Goal: Information Seeking & Learning: Learn about a topic

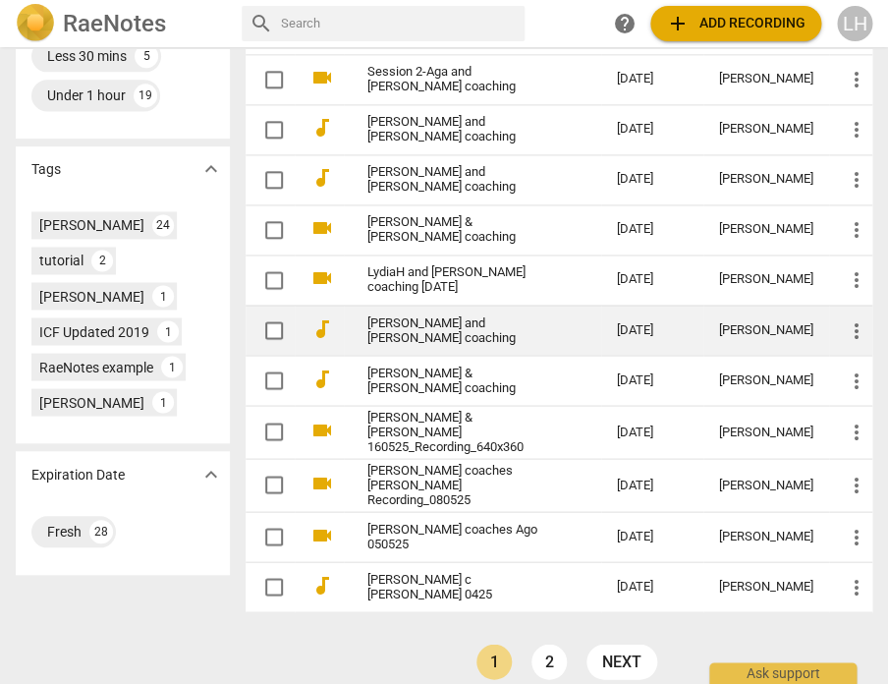
scroll to position [599, 0]
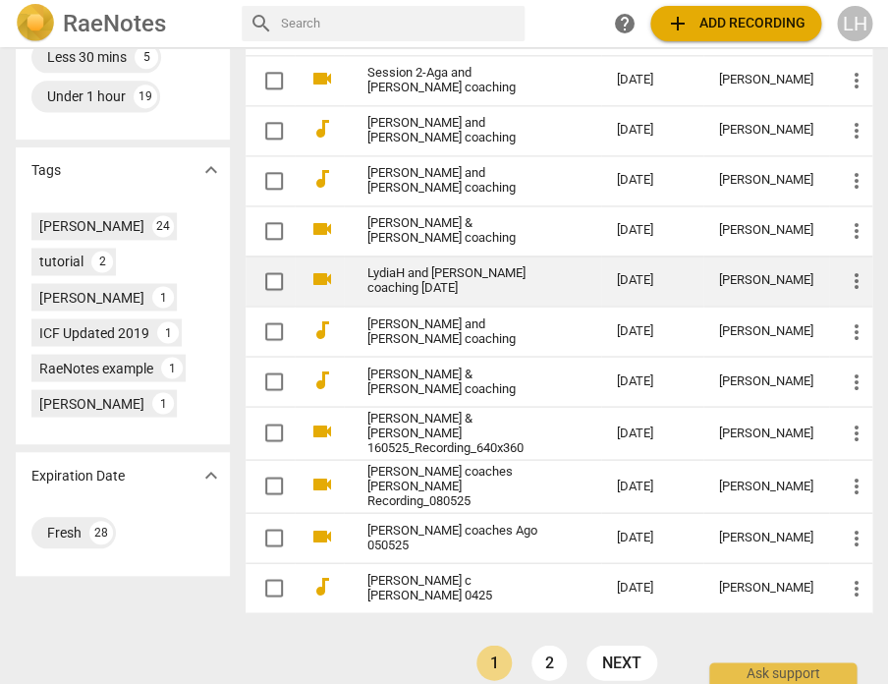
click at [450, 266] on link "LydiaH and [PERSON_NAME] coaching [DATE]" at bounding box center [456, 280] width 179 height 29
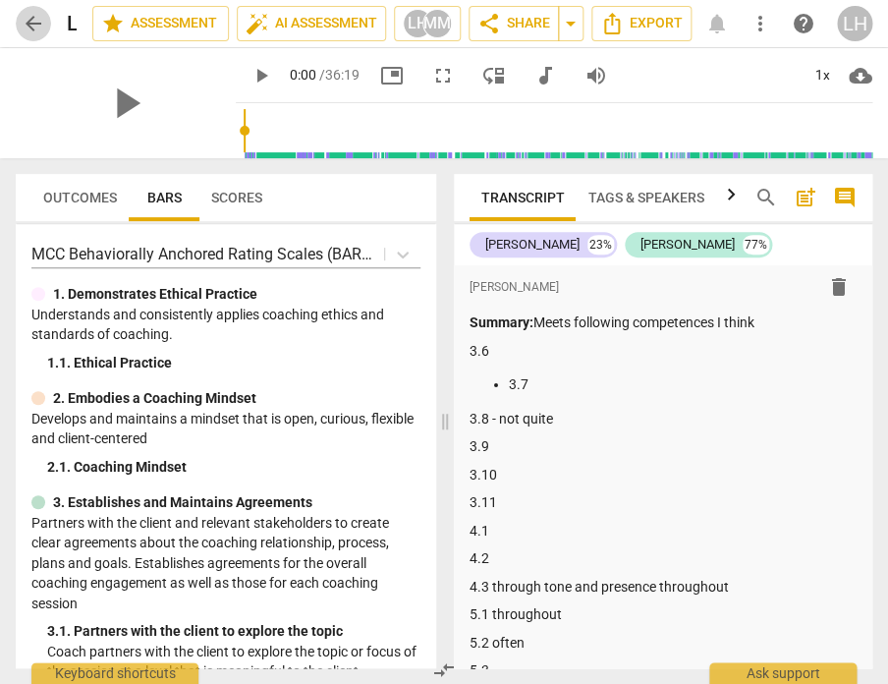
click at [25, 24] on span "arrow_back" at bounding box center [34, 24] width 24 height 24
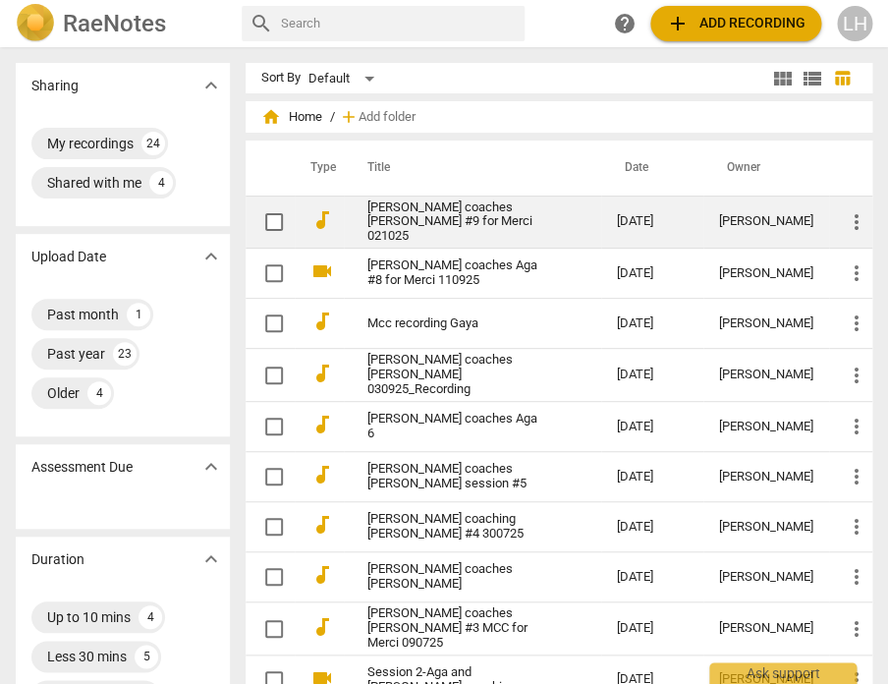
click at [417, 215] on link "[PERSON_NAME] coaches [PERSON_NAME] #9 for Merci 021025" at bounding box center [456, 222] width 179 height 44
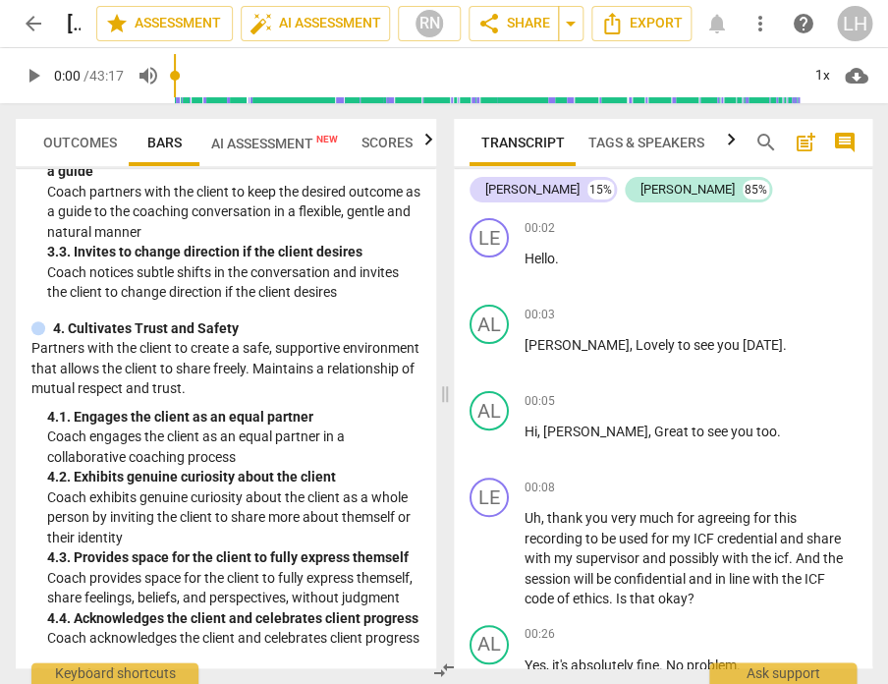
scroll to position [492, 0]
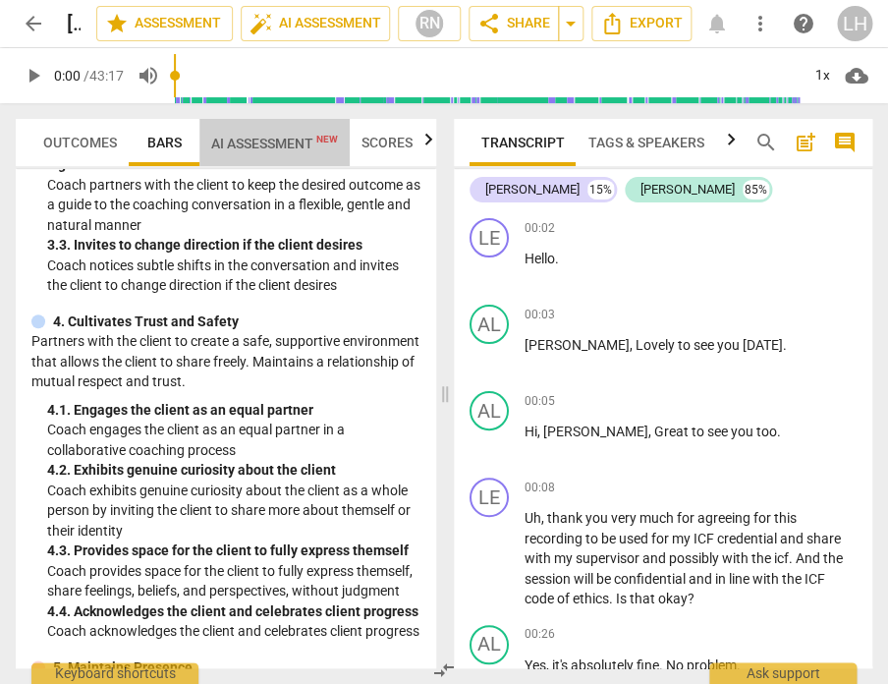
click at [297, 136] on span "AI Assessment New" at bounding box center [274, 144] width 127 height 16
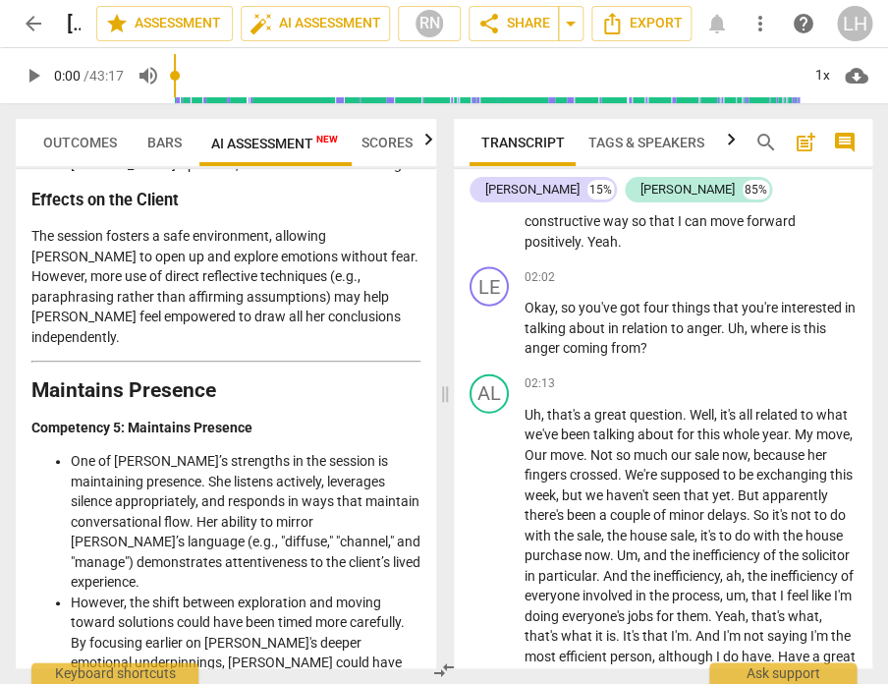
scroll to position [976, 0]
click at [41, 21] on span "arrow_back" at bounding box center [34, 24] width 24 height 24
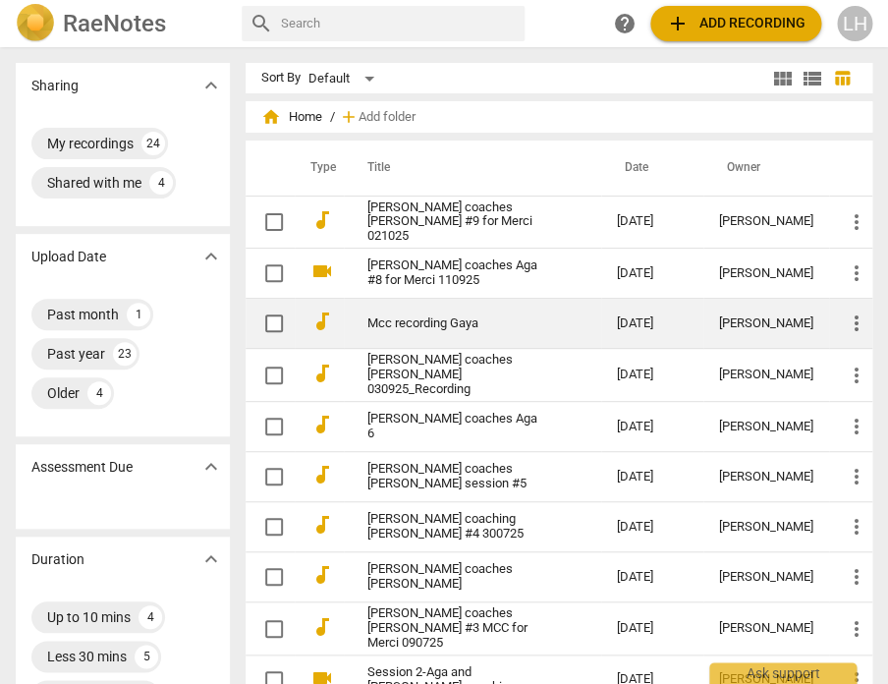
click at [412, 327] on td "Mcc recording Gaya" at bounding box center [472, 324] width 257 height 50
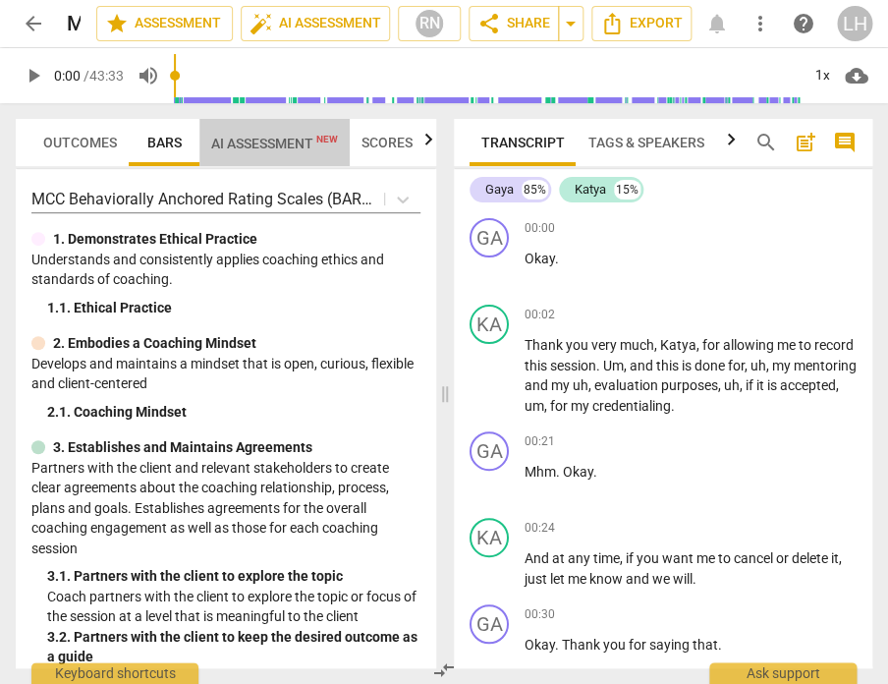
click at [242, 147] on span "AI Assessment New" at bounding box center [274, 144] width 127 height 16
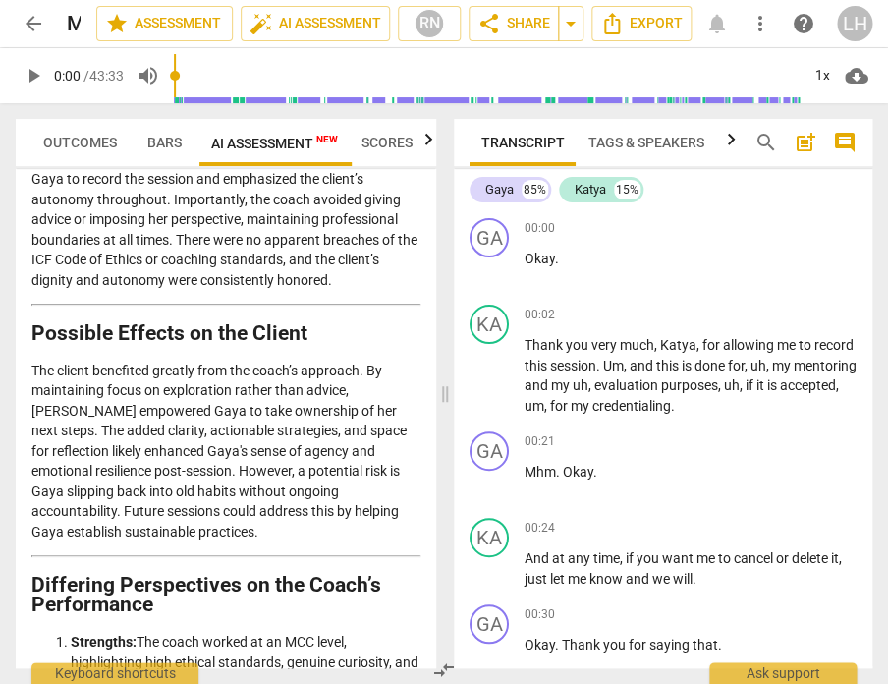
scroll to position [3862, 0]
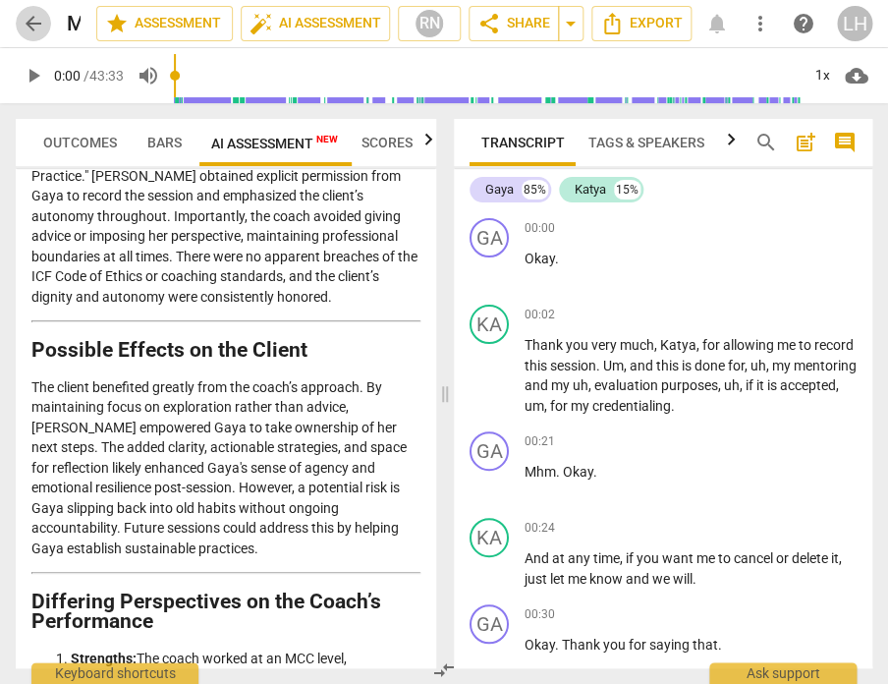
click at [38, 21] on span "arrow_back" at bounding box center [34, 24] width 24 height 24
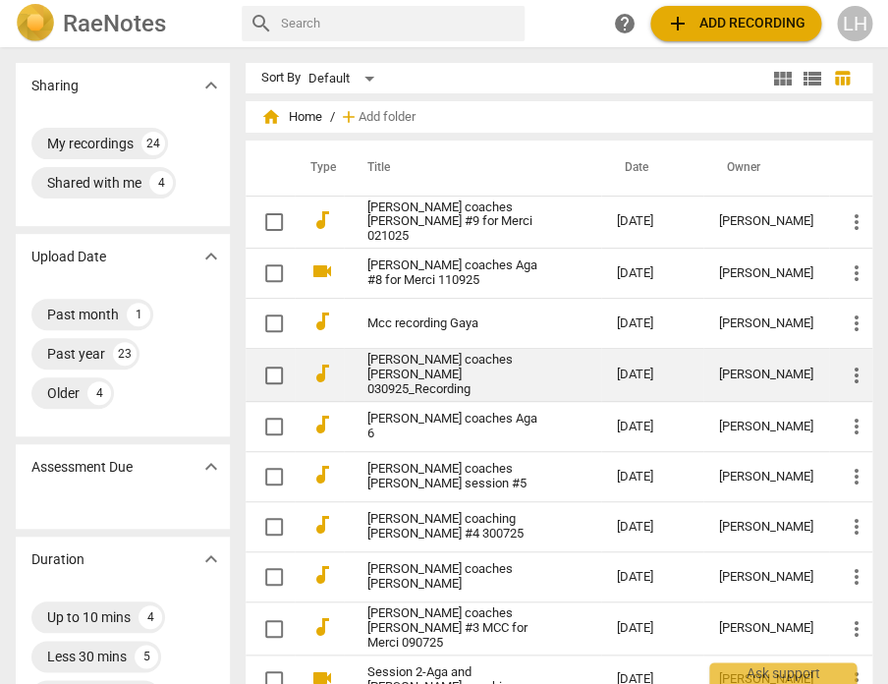
click at [436, 362] on link "[PERSON_NAME] coaches [PERSON_NAME] 030925_Recording" at bounding box center [456, 375] width 179 height 44
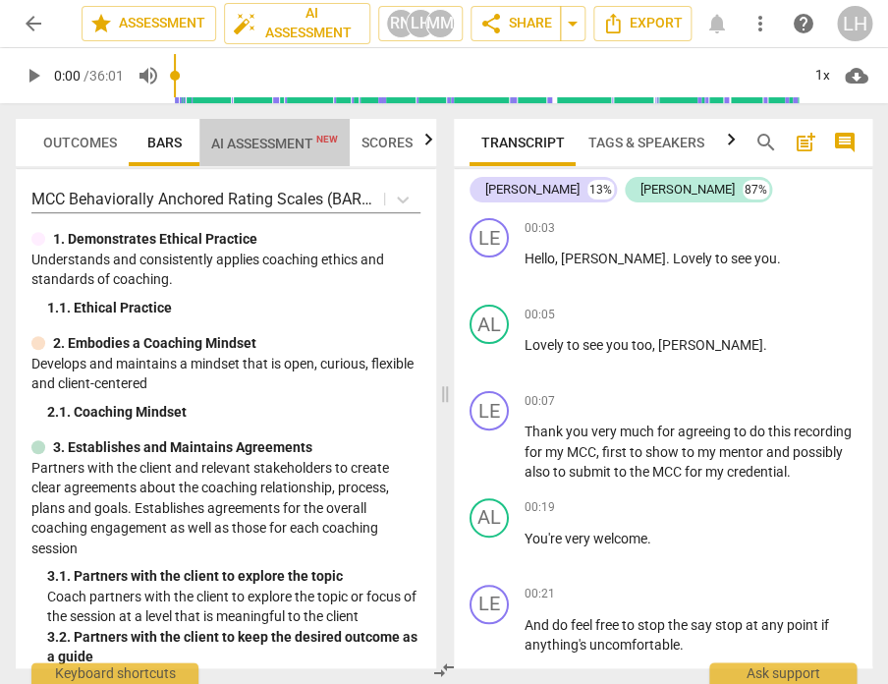
click at [248, 148] on span "AI Assessment New" at bounding box center [274, 144] width 127 height 16
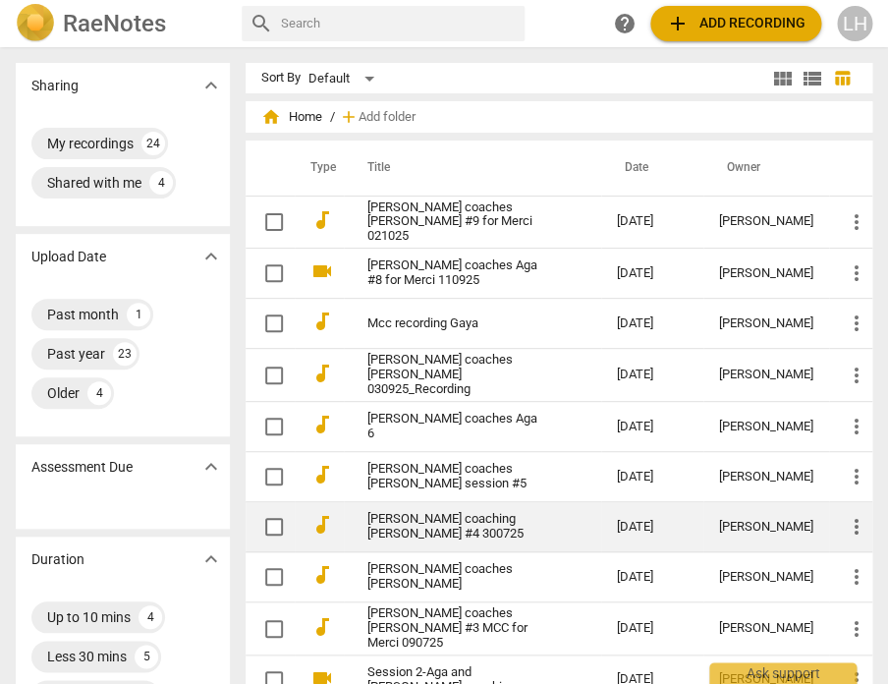
click at [421, 518] on link "[PERSON_NAME] coaching [PERSON_NAME] #4 300725" at bounding box center [456, 526] width 179 height 29
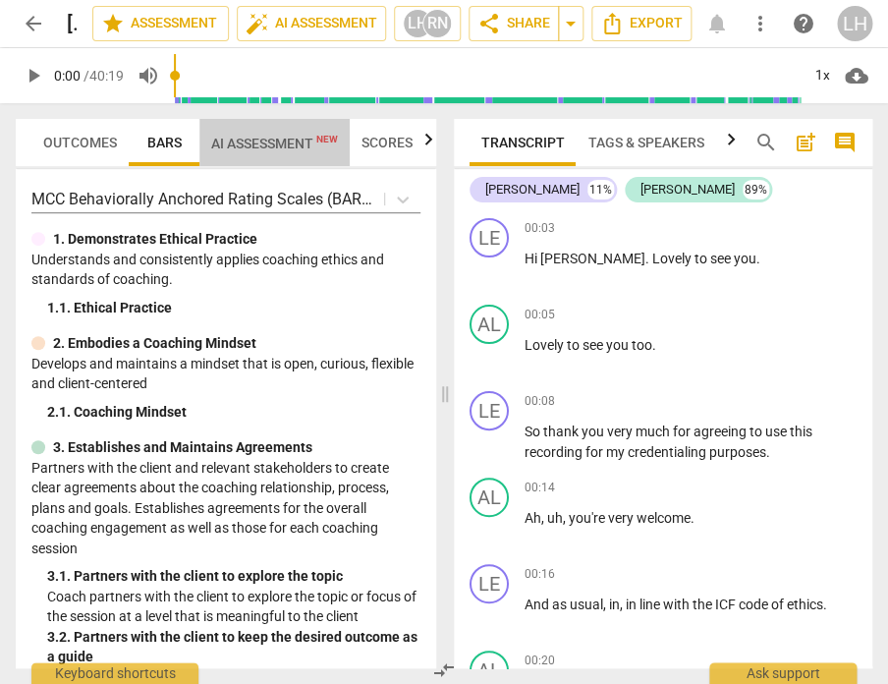
click at [289, 131] on span "AI Assessment New" at bounding box center [274, 142] width 150 height 29
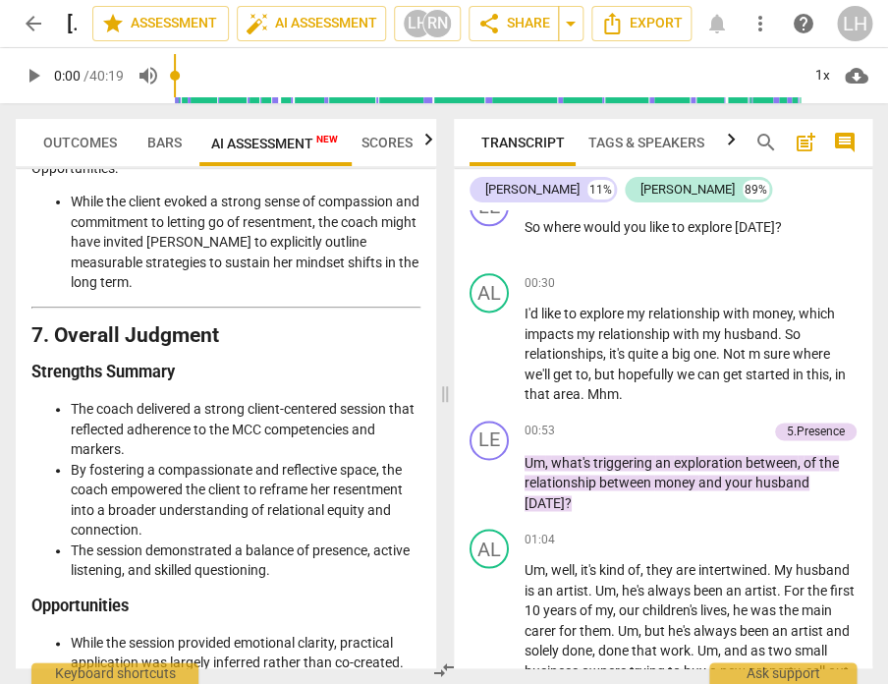
scroll to position [4477, 0]
